Goal: Task Accomplishment & Management: Manage account settings

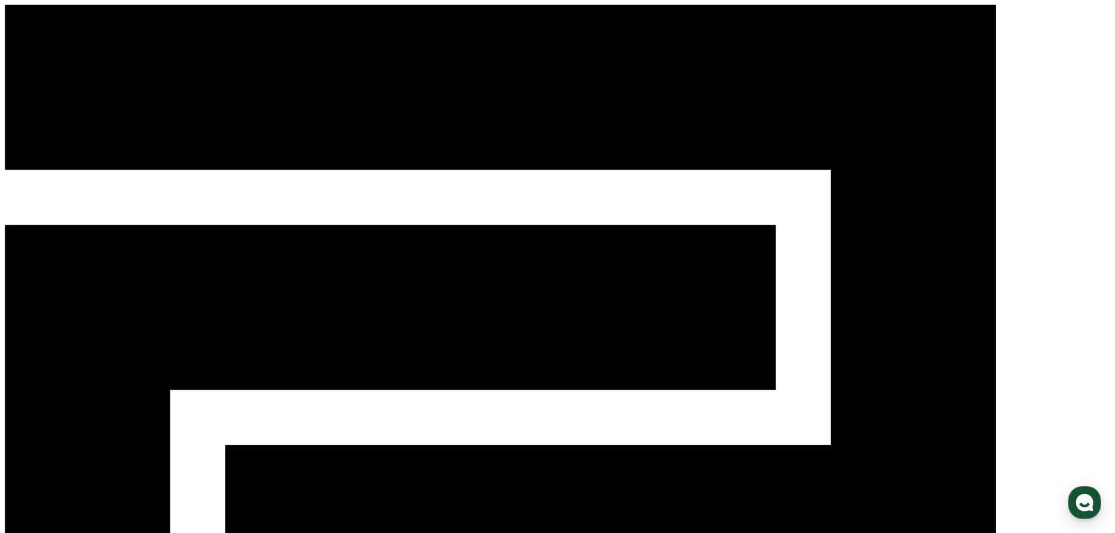
select select "**********"
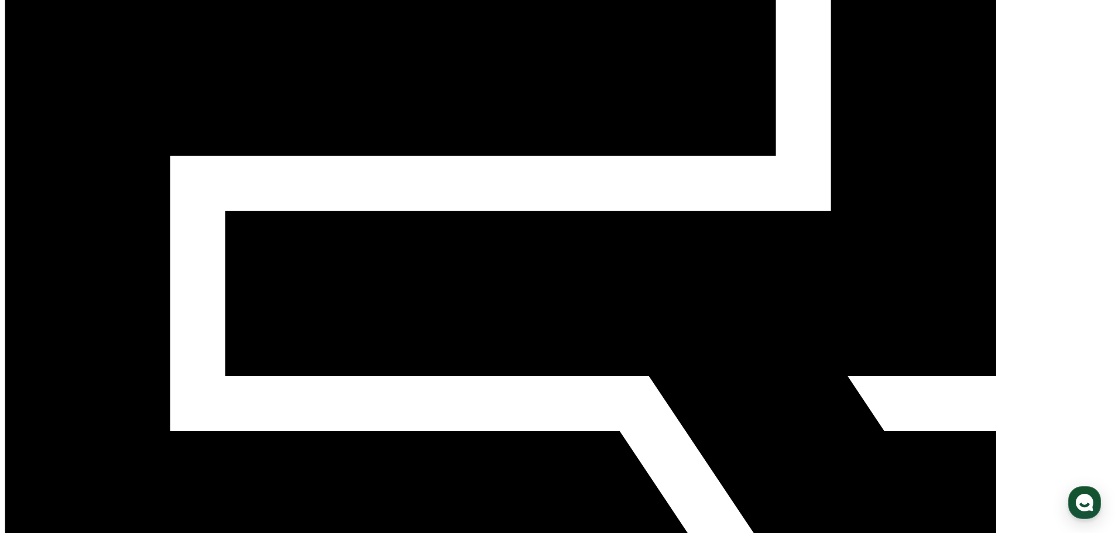
scroll to position [549, 0]
